Goal: Information Seeking & Learning: Find specific page/section

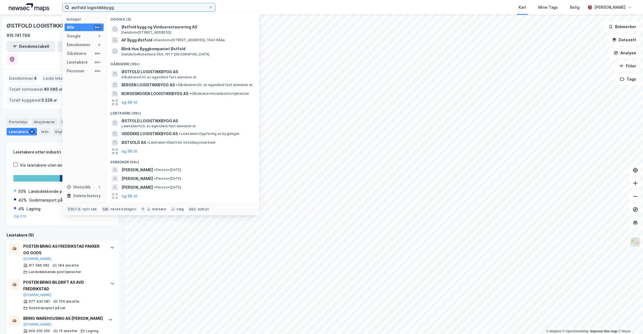
drag, startPoint x: 117, startPoint y: 7, endPoint x: -5, endPoint y: -4, distance: 122.2
click at [69, 3] on input "østfold logistikkbygg" at bounding box center [138, 7] width 139 height 8
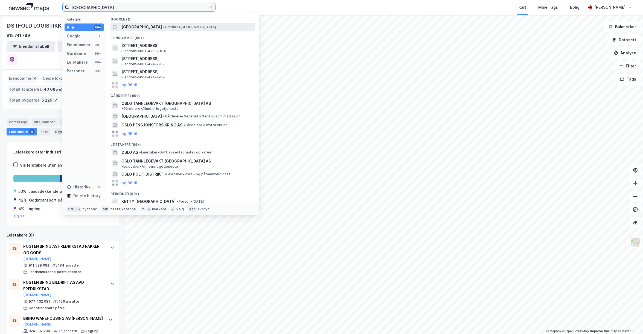
type input "[GEOGRAPHIC_DATA]"
click at [161, 24] on div "[GEOGRAPHIC_DATA] • Område • [GEOGRAPHIC_DATA]" at bounding box center [182, 27] width 144 height 9
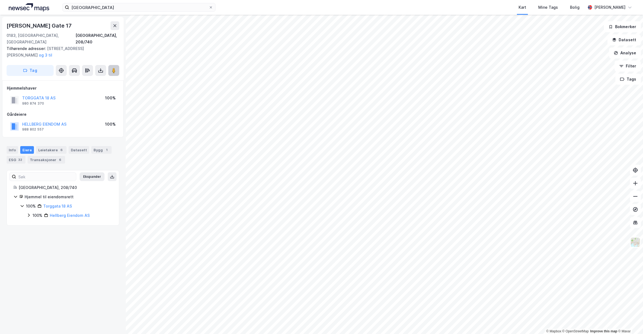
click at [114, 68] on image at bounding box center [113, 70] width 3 height 5
click at [49, 253] on div "Bernt [STREET_ADDRESS], 208/740 Tilhørende adresser: [STREET_ADDRESS][GEOGRAPHI…" at bounding box center [63, 175] width 126 height 320
